Goal: Information Seeking & Learning: Compare options

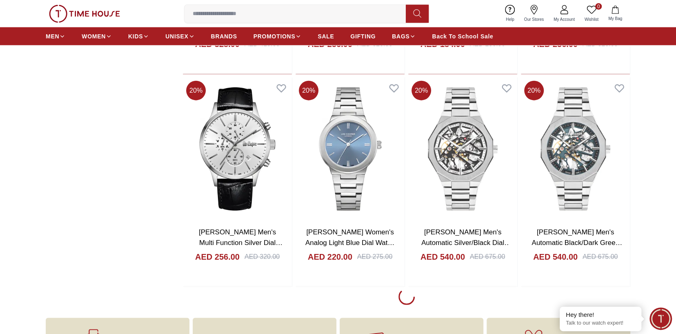
scroll to position [1225, 0]
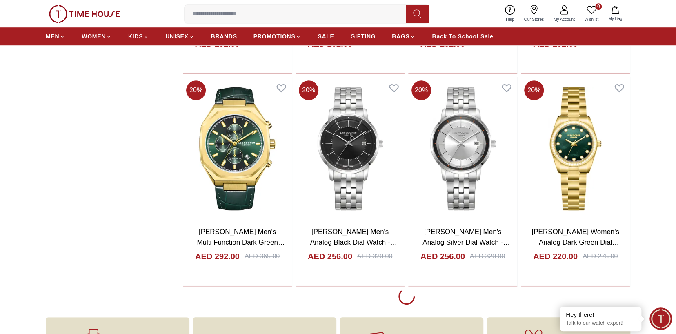
scroll to position [2287, 0]
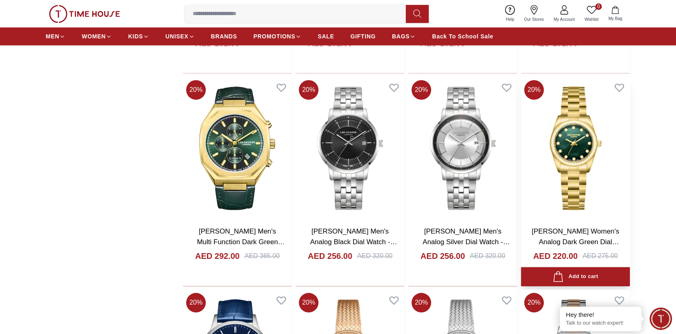
scroll to position [2491, 0]
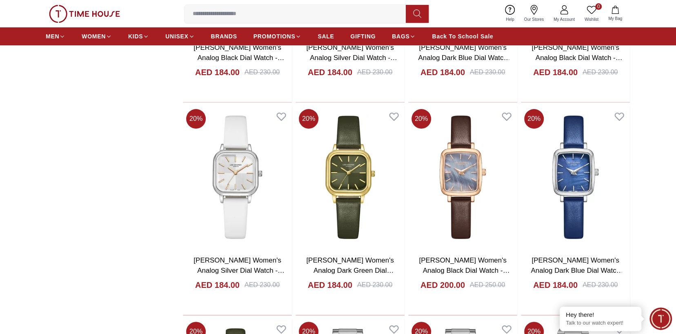
scroll to position [4248, 0]
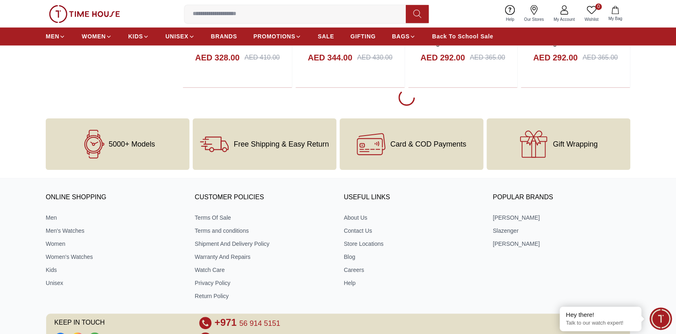
scroll to position [4452, 0]
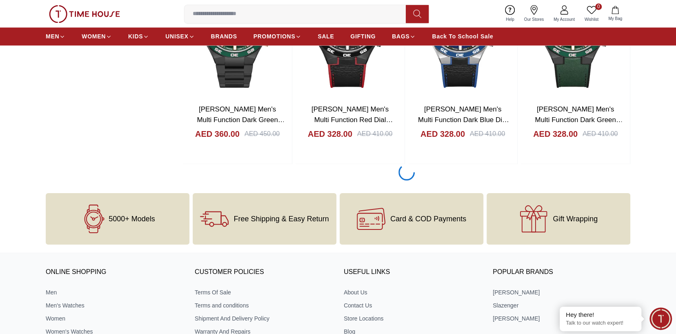
scroll to position [6616, 0]
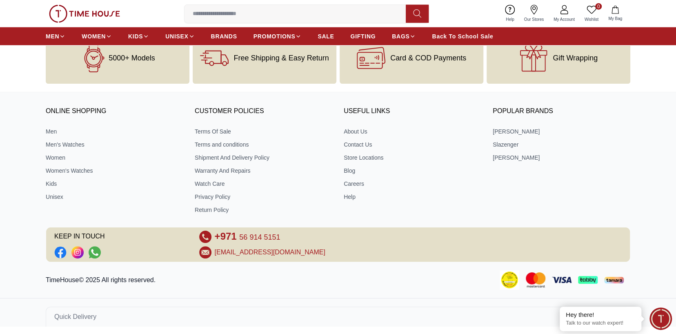
scroll to position [8759, 0]
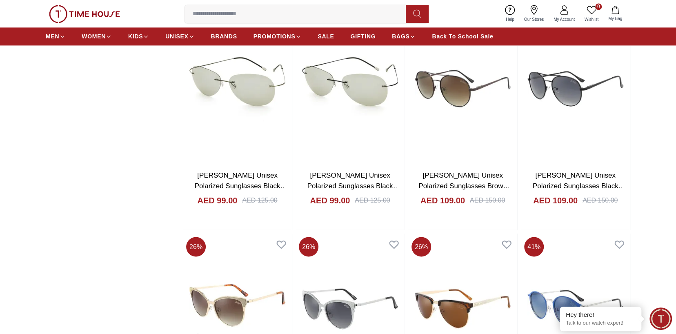
scroll to position [8433, 0]
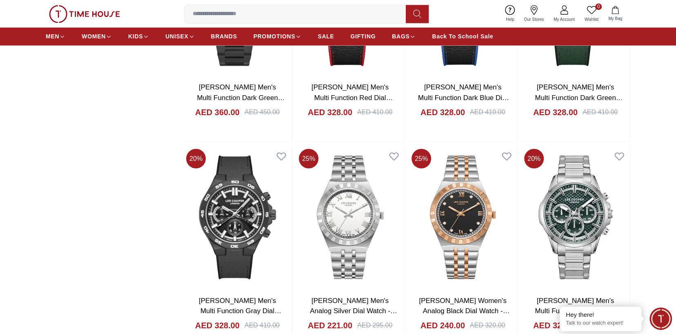
scroll to position [6636, 0]
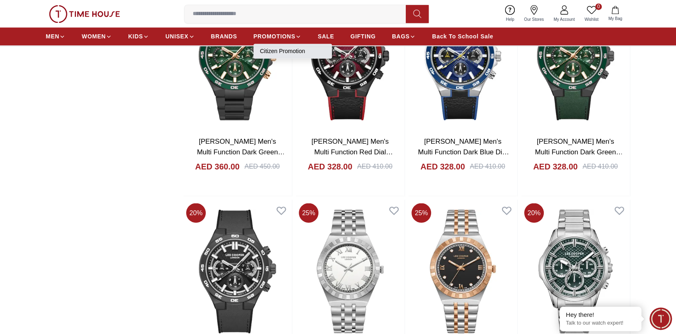
click at [276, 53] on link "Citizen Promotion" at bounding box center [292, 51] width 65 height 8
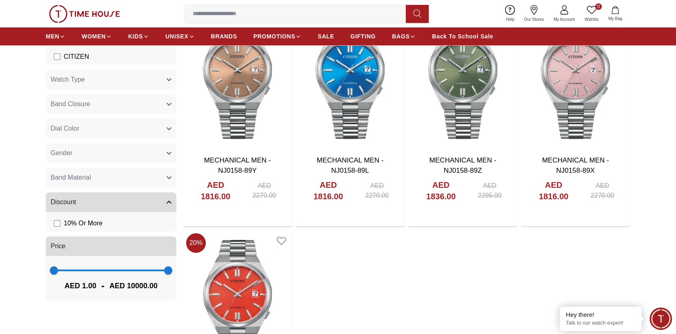
scroll to position [163, 0]
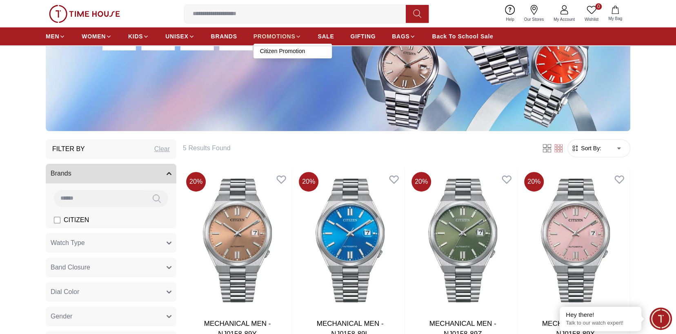
click at [299, 35] on icon at bounding box center [298, 36] width 6 height 6
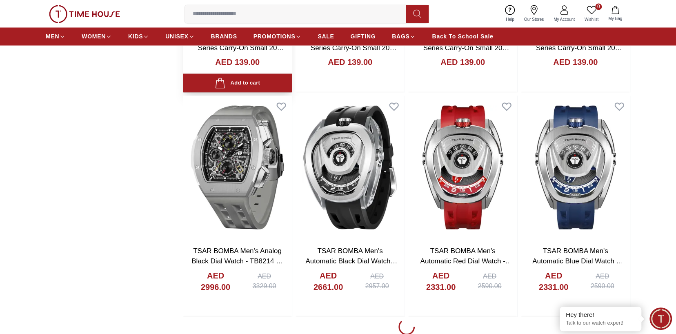
scroll to position [939, 0]
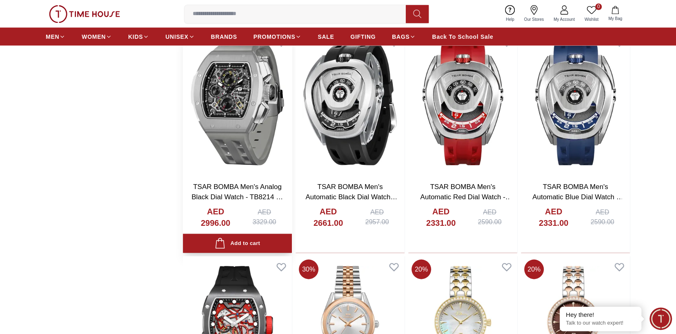
scroll to position [1266, 0]
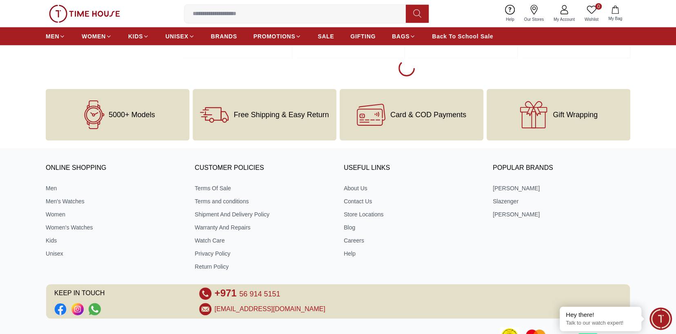
scroll to position [3354, 0]
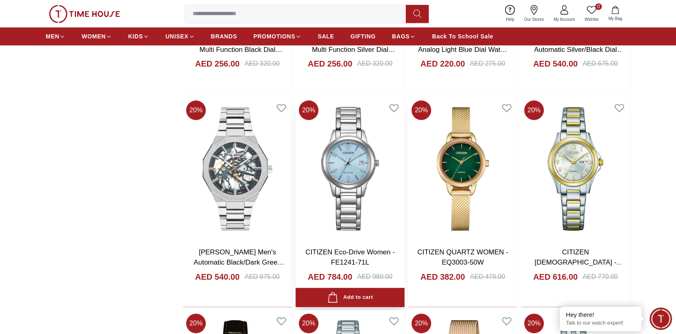
scroll to position [4375, 0]
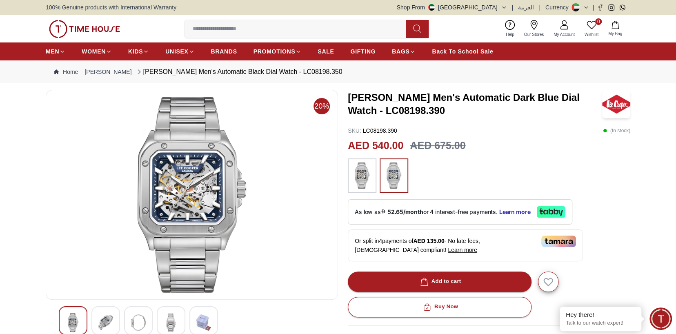
click at [388, 176] on img at bounding box center [394, 176] width 20 height 26
click at [381, 178] on div at bounding box center [394, 175] width 29 height 34
click at [357, 178] on img at bounding box center [362, 176] width 20 height 26
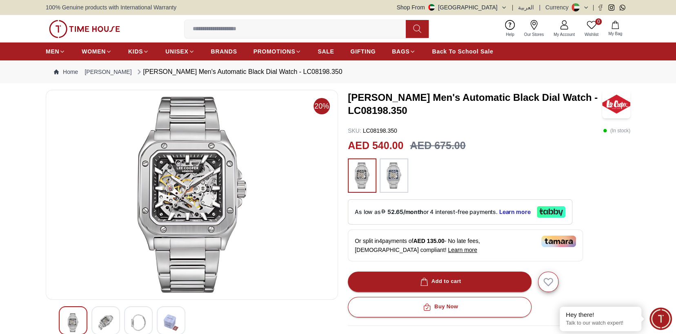
click at [389, 174] on img at bounding box center [394, 176] width 20 height 26
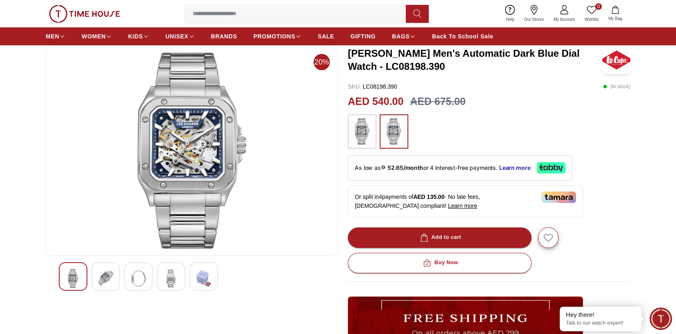
scroll to position [82, 0]
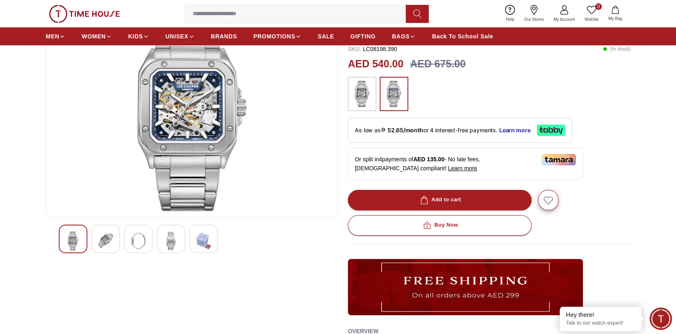
click at [112, 243] on img at bounding box center [105, 241] width 15 height 19
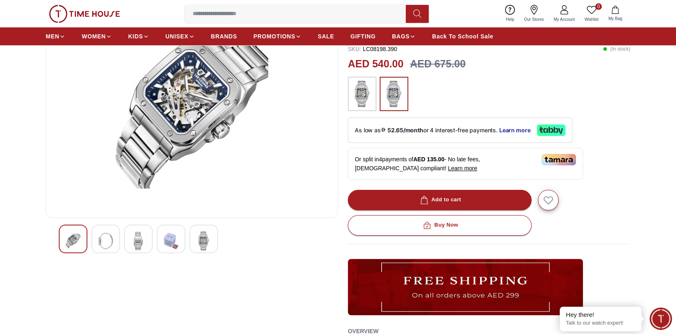
click at [147, 239] on div at bounding box center [138, 239] width 29 height 29
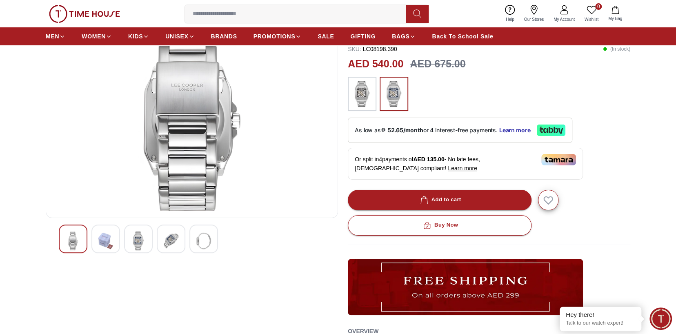
click at [164, 237] on img at bounding box center [171, 241] width 15 height 19
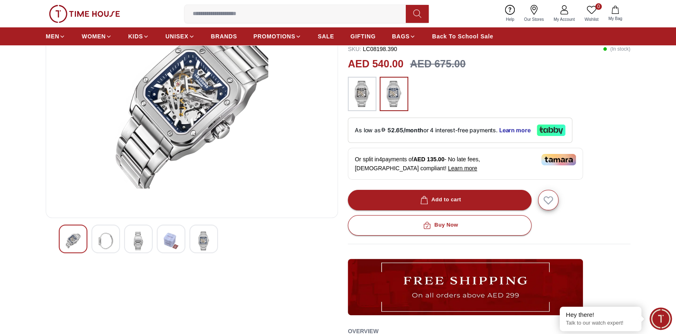
click at [209, 239] on img at bounding box center [203, 241] width 15 height 19
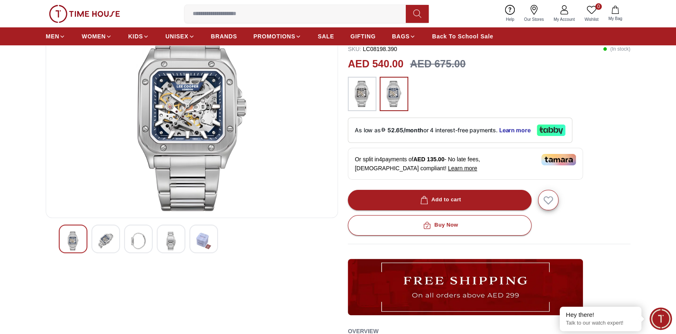
click at [167, 239] on img at bounding box center [171, 241] width 15 height 19
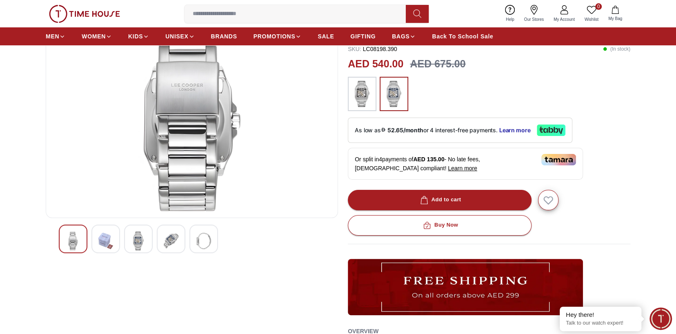
click at [197, 239] on img at bounding box center [203, 241] width 15 height 19
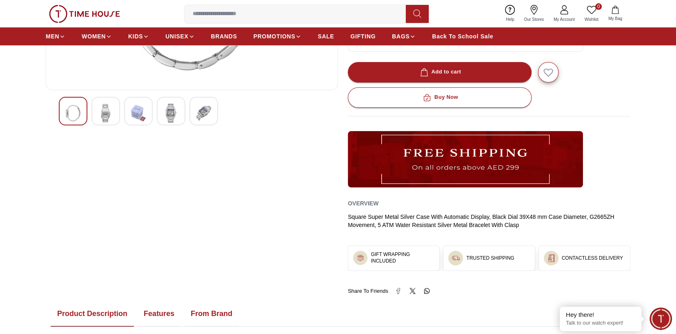
scroll to position [286, 0]
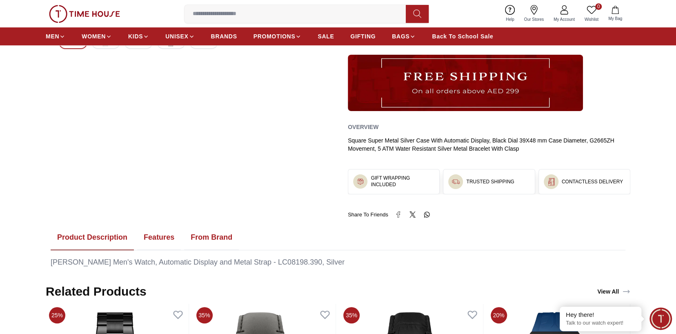
click at [152, 238] on button "Features" at bounding box center [159, 237] width 44 height 25
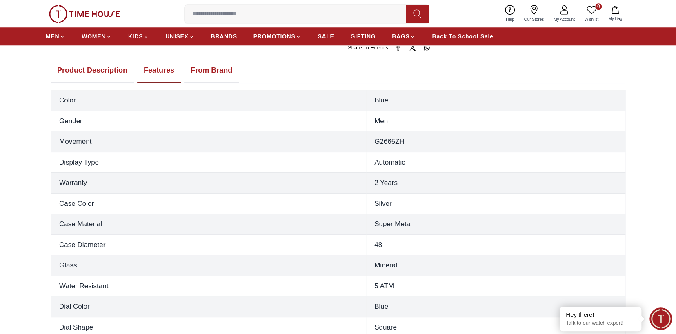
scroll to position [449, 0]
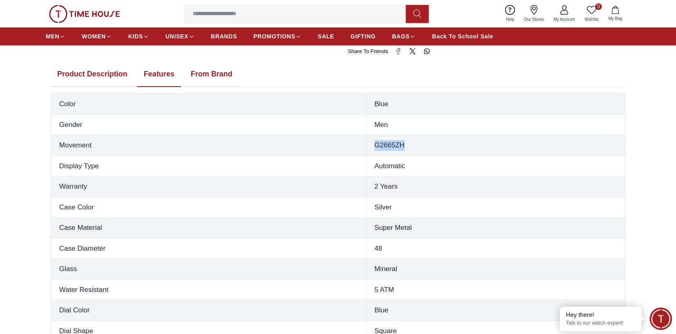
drag, startPoint x: 408, startPoint y: 142, endPoint x: 360, endPoint y: 145, distance: 47.8
click at [360, 145] on tr "Movement G2665ZH" at bounding box center [338, 145] width 575 height 21
copy tr "G2665ZH"
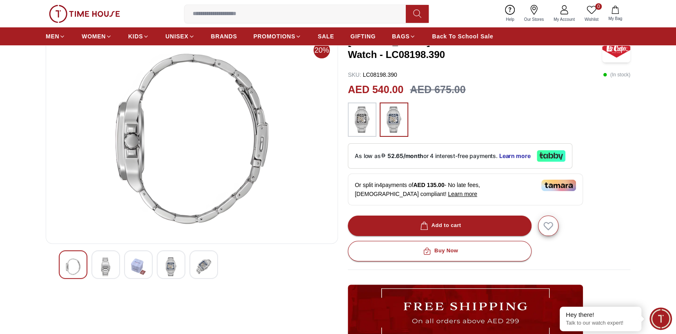
scroll to position [0, 0]
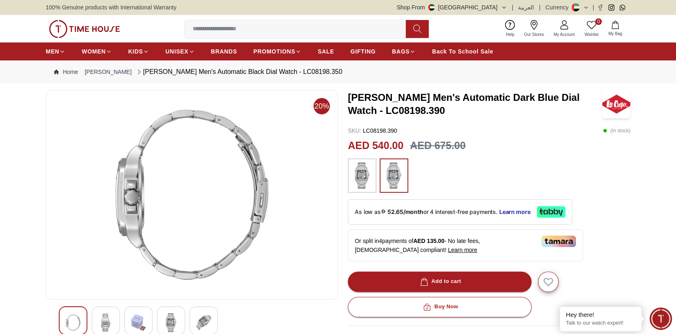
click at [58, 317] on div at bounding box center [192, 322] width 292 height 32
click at [71, 318] on img at bounding box center [73, 322] width 15 height 19
click at [158, 189] on img at bounding box center [192, 195] width 279 height 196
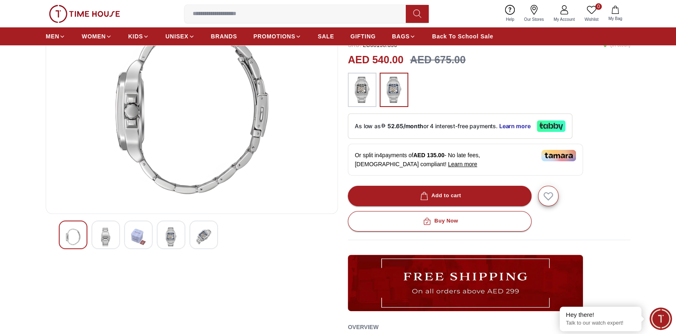
scroll to position [41, 0]
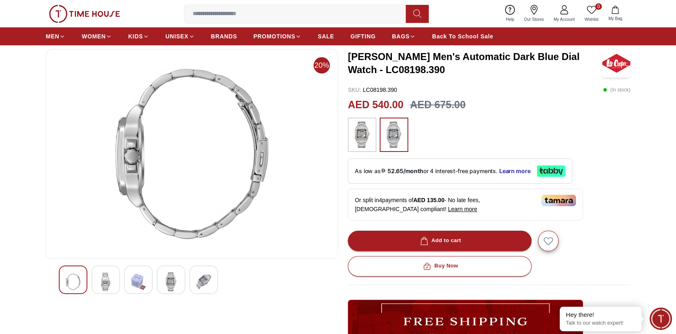
click at [201, 280] on img at bounding box center [203, 281] width 15 height 19
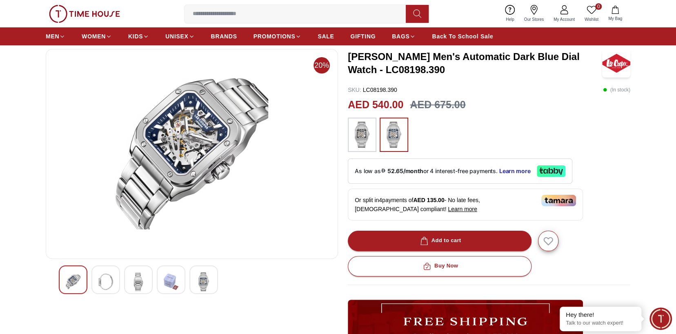
click at [174, 280] on img at bounding box center [171, 281] width 15 height 19
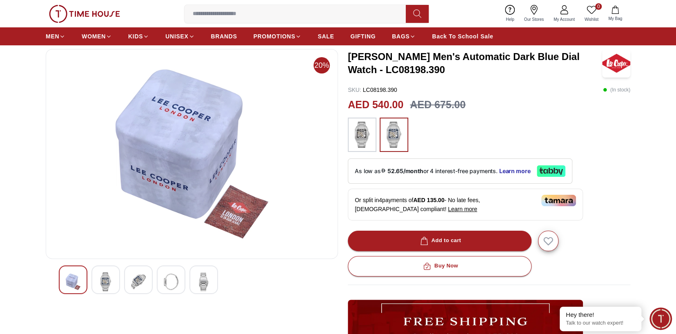
click at [208, 280] on img at bounding box center [203, 281] width 15 height 19
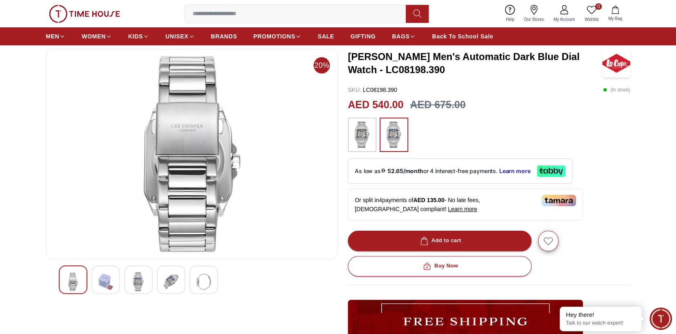
click at [144, 275] on img at bounding box center [138, 281] width 15 height 19
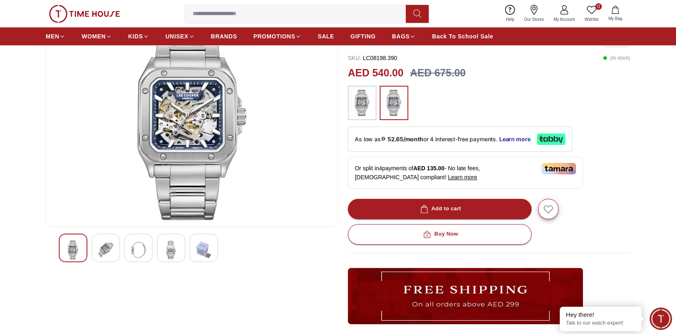
scroll to position [0, 0]
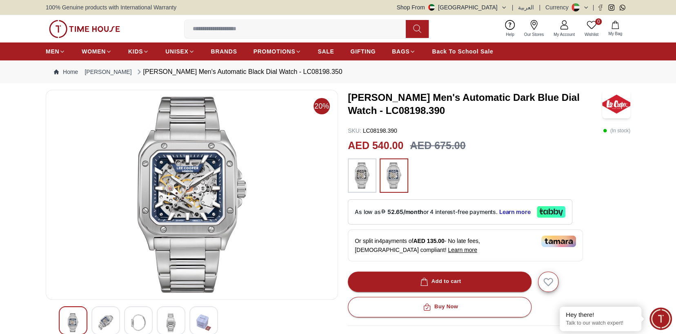
click at [108, 317] on img at bounding box center [105, 322] width 15 height 19
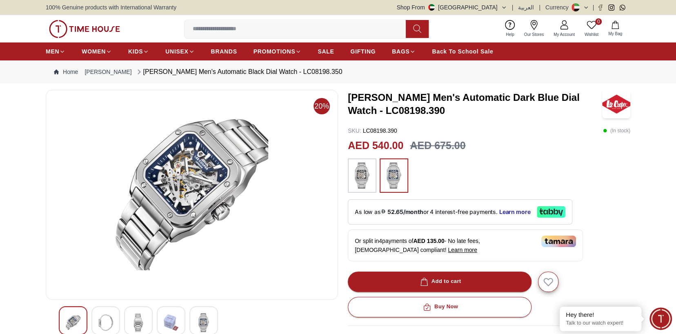
click at [78, 325] on img at bounding box center [73, 322] width 15 height 19
click at [108, 317] on img at bounding box center [105, 322] width 15 height 19
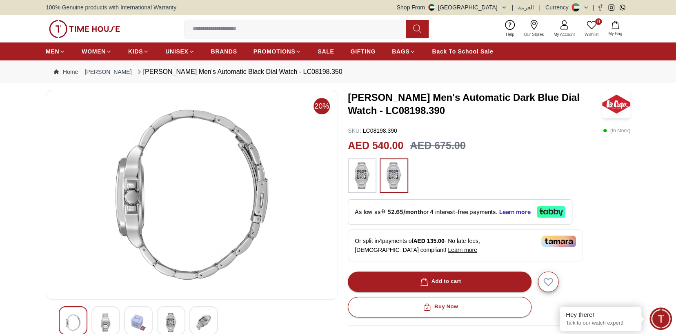
click at [128, 318] on div at bounding box center [138, 320] width 29 height 29
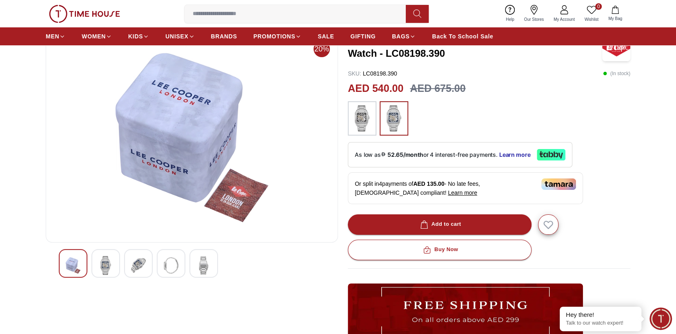
scroll to position [82, 0]
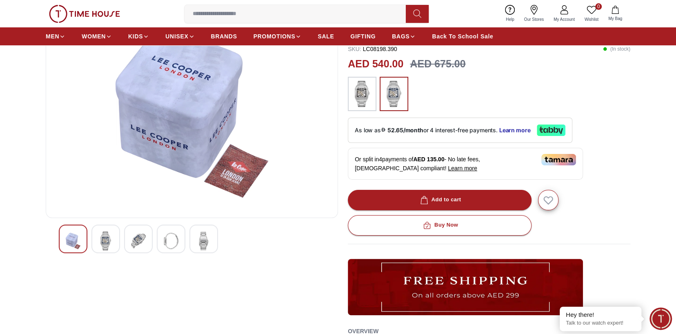
click at [173, 242] on img at bounding box center [171, 241] width 15 height 19
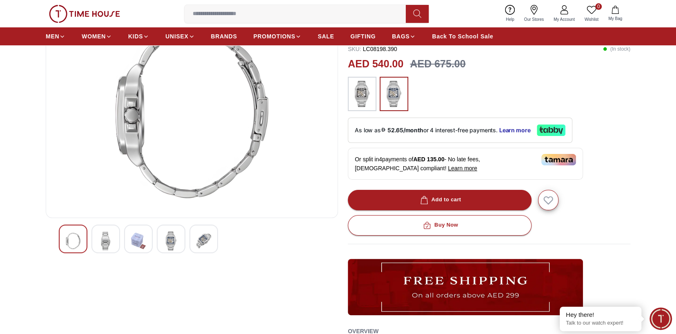
click at [202, 240] on img at bounding box center [203, 241] width 15 height 19
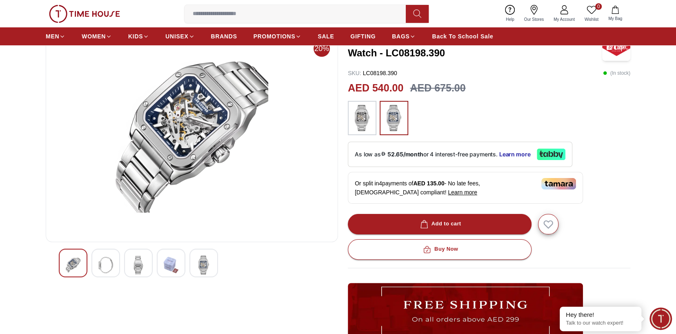
scroll to position [123, 0]
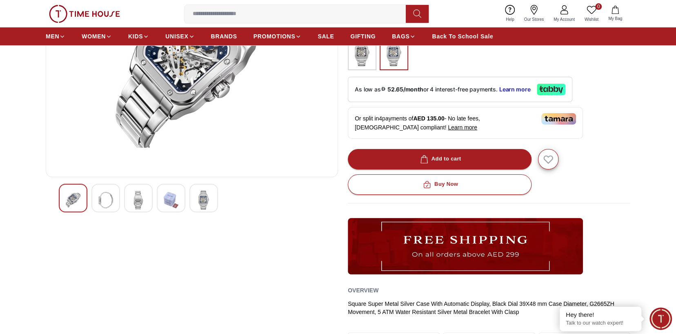
click at [204, 207] on img at bounding box center [203, 200] width 15 height 19
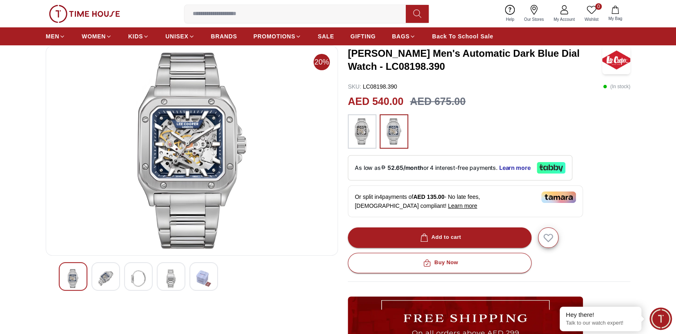
scroll to position [0, 0]
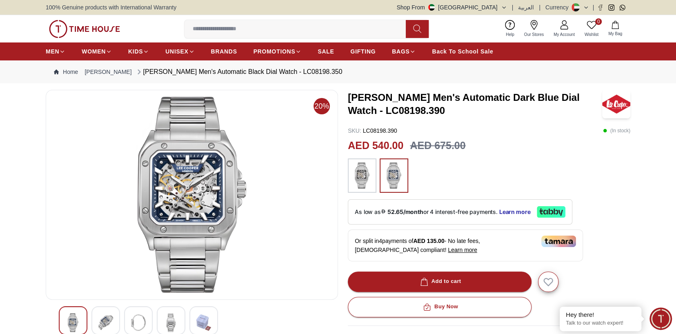
click at [126, 323] on div at bounding box center [138, 320] width 29 height 29
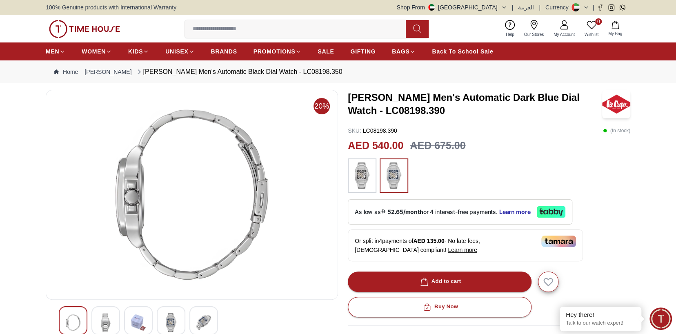
click at [109, 318] on img at bounding box center [105, 322] width 15 height 19
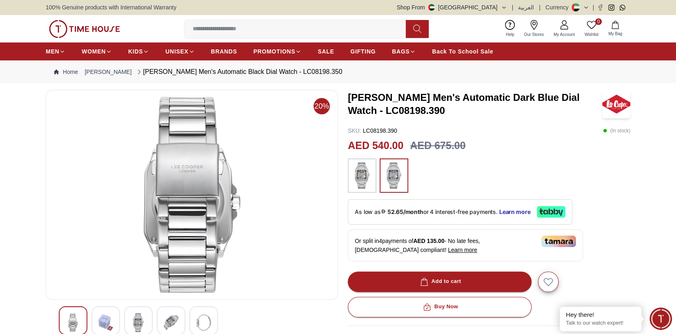
click at [159, 316] on div at bounding box center [171, 320] width 29 height 29
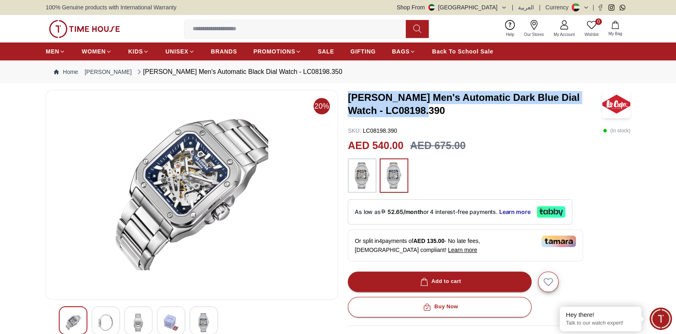
drag, startPoint x: 420, startPoint y: 114, endPoint x: 347, endPoint y: 98, distance: 74.8
click at [347, 98] on div "20% [PERSON_NAME] Men's Automatic Dark Blue Dial Watch - LC08198.390 SKU : LC08…" at bounding box center [338, 297] width 585 height 415
copy h3 "[PERSON_NAME] Men's Automatic Dark Blue Dial Watch - LC08198.390"
click at [177, 185] on img at bounding box center [192, 195] width 279 height 196
click at [169, 179] on img at bounding box center [192, 195] width 279 height 196
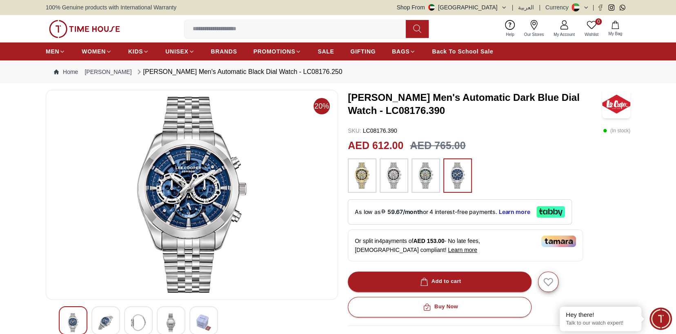
click at [390, 176] on img at bounding box center [394, 176] width 20 height 26
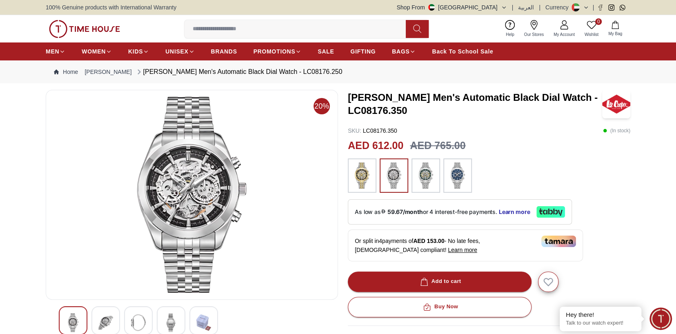
click at [452, 174] on img at bounding box center [458, 176] width 20 height 26
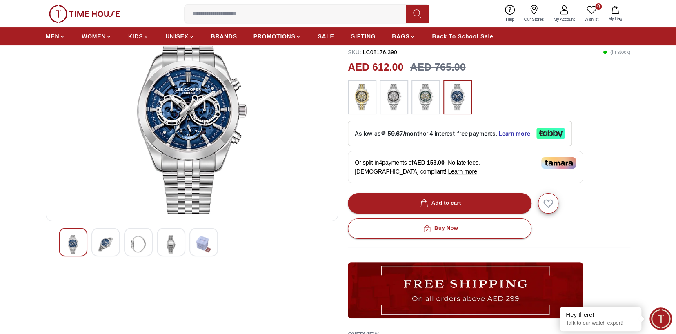
scroll to position [82, 0]
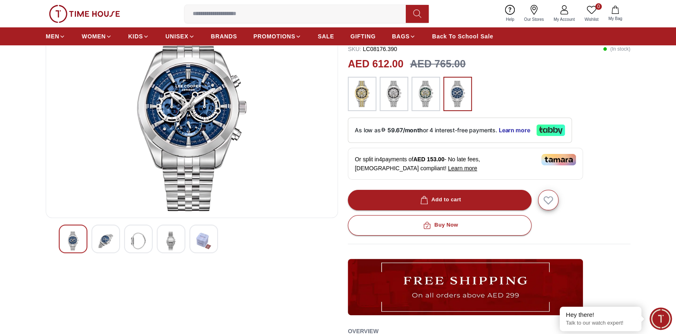
click at [169, 242] on img at bounding box center [171, 241] width 15 height 19
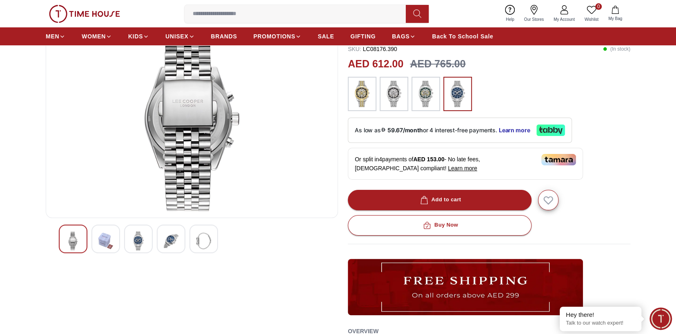
click at [204, 241] on img at bounding box center [203, 241] width 15 height 19
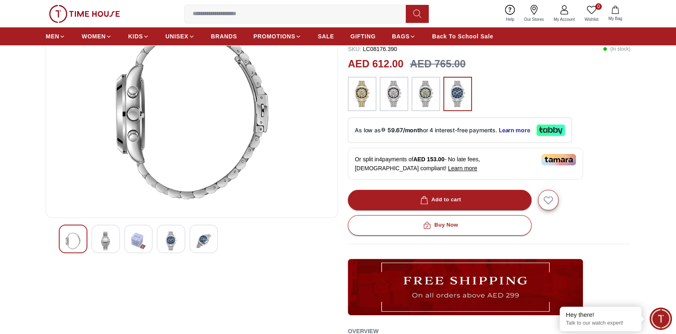
click at [205, 242] on img at bounding box center [203, 241] width 15 height 19
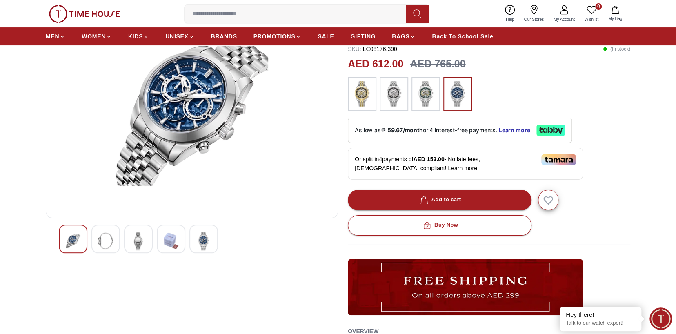
click at [168, 242] on img at bounding box center [171, 241] width 15 height 19
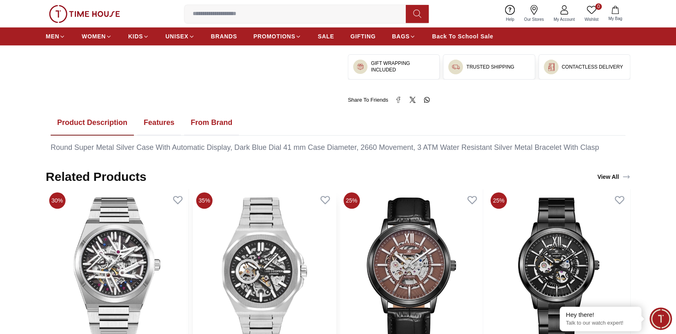
scroll to position [327, 0]
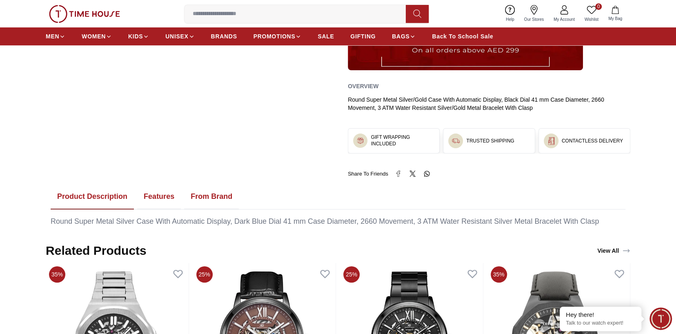
click at [161, 196] on button "Features" at bounding box center [159, 196] width 44 height 25
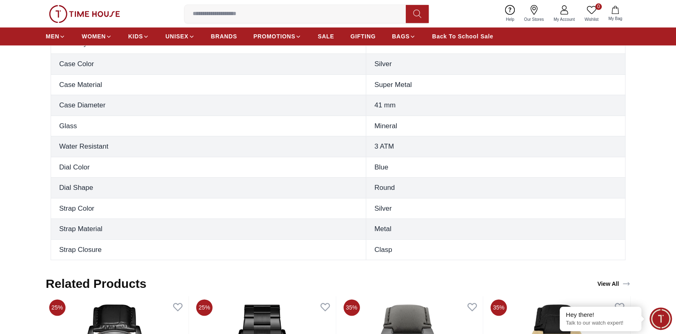
scroll to position [449, 0]
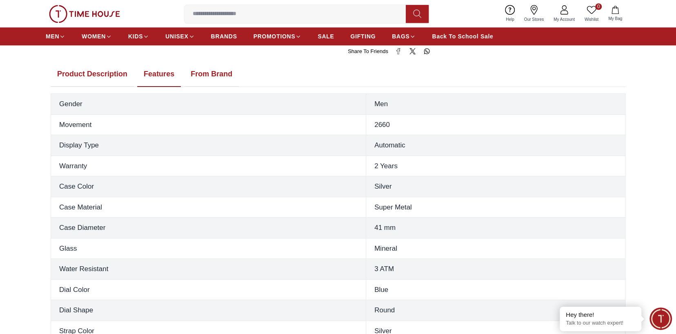
click at [216, 73] on button "From Brand" at bounding box center [211, 74] width 55 height 25
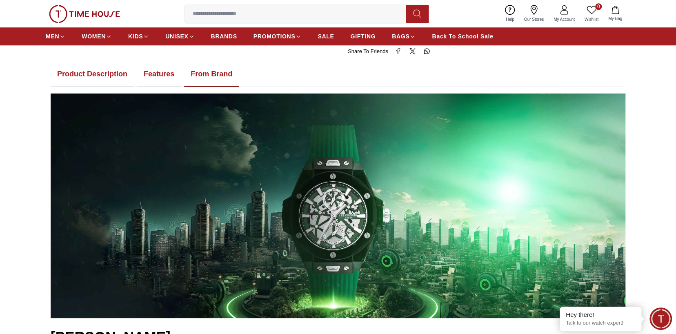
click at [150, 71] on button "Features" at bounding box center [159, 74] width 44 height 25
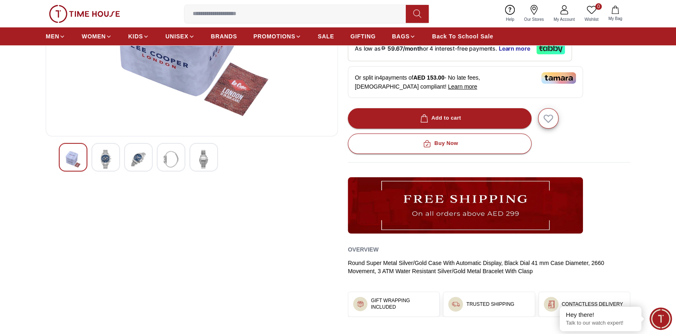
scroll to position [0, 0]
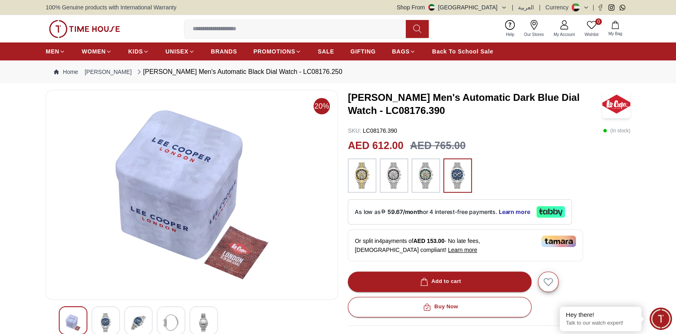
click at [392, 164] on img at bounding box center [394, 176] width 20 height 26
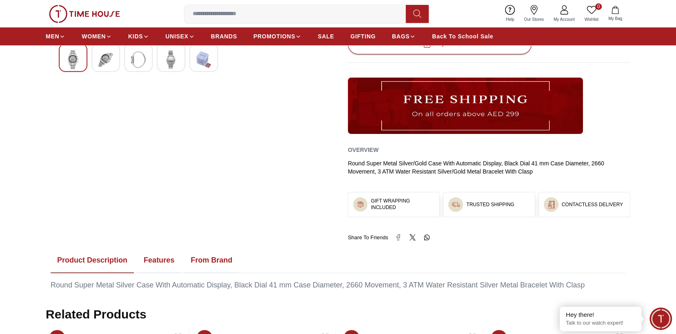
scroll to position [368, 0]
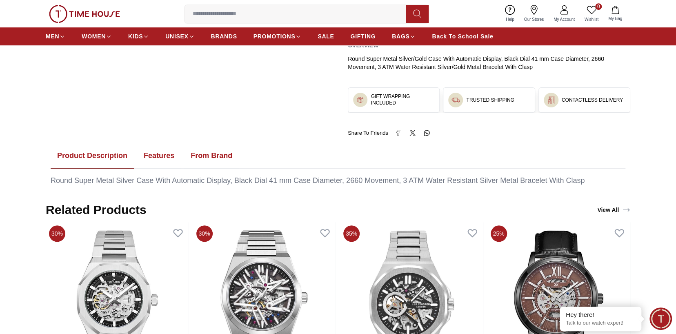
click at [164, 157] on button "Features" at bounding box center [159, 155] width 44 height 25
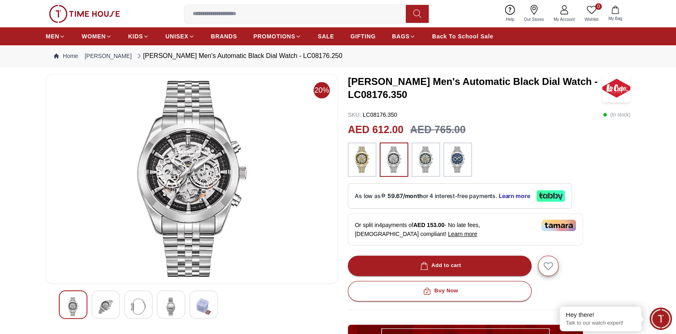
scroll to position [0, 0]
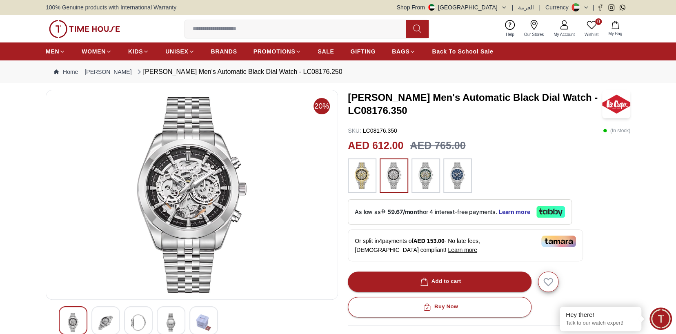
click at [213, 325] on div at bounding box center [204, 320] width 29 height 29
